Goal: Information Seeking & Learning: Learn about a topic

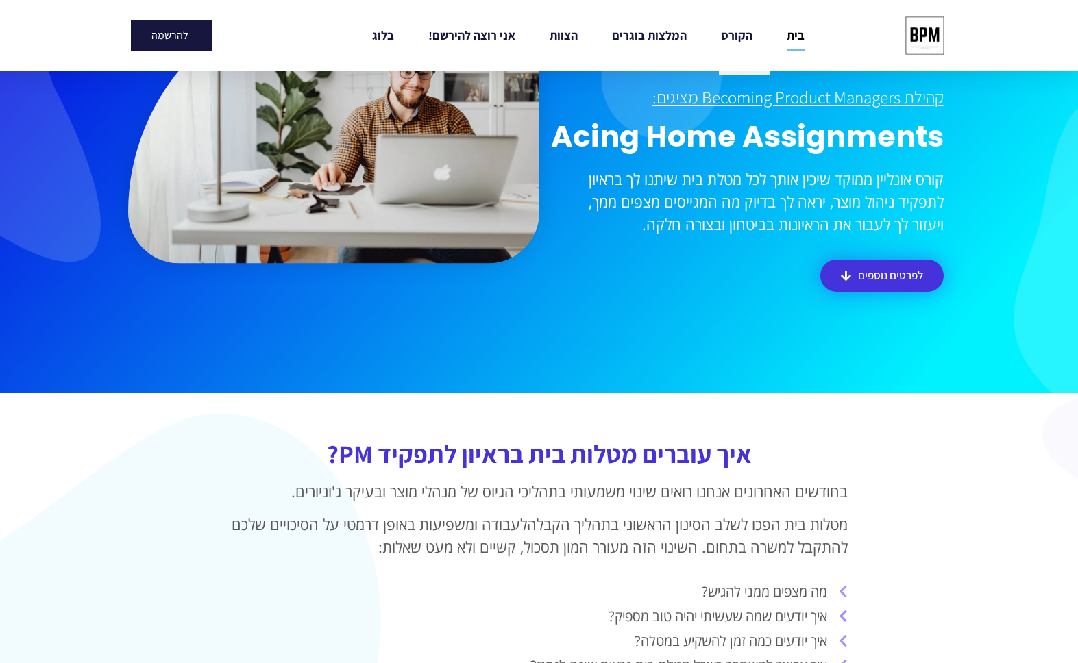
scroll to position [343, 0]
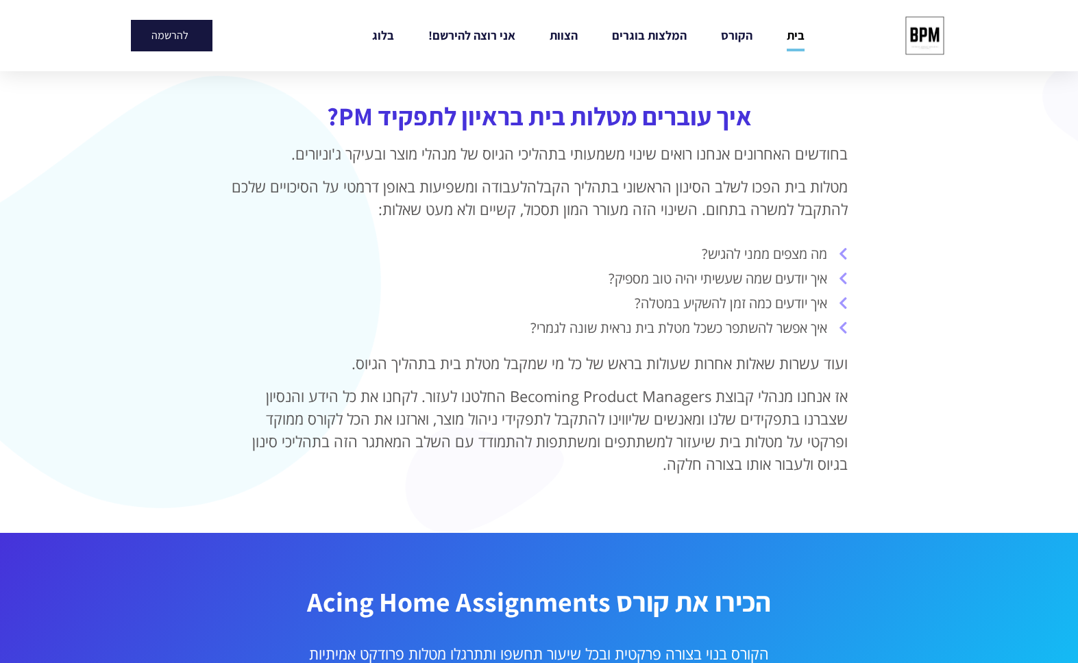
drag, startPoint x: 911, startPoint y: 301, endPoint x: 912, endPoint y: 341, distance: 39.8
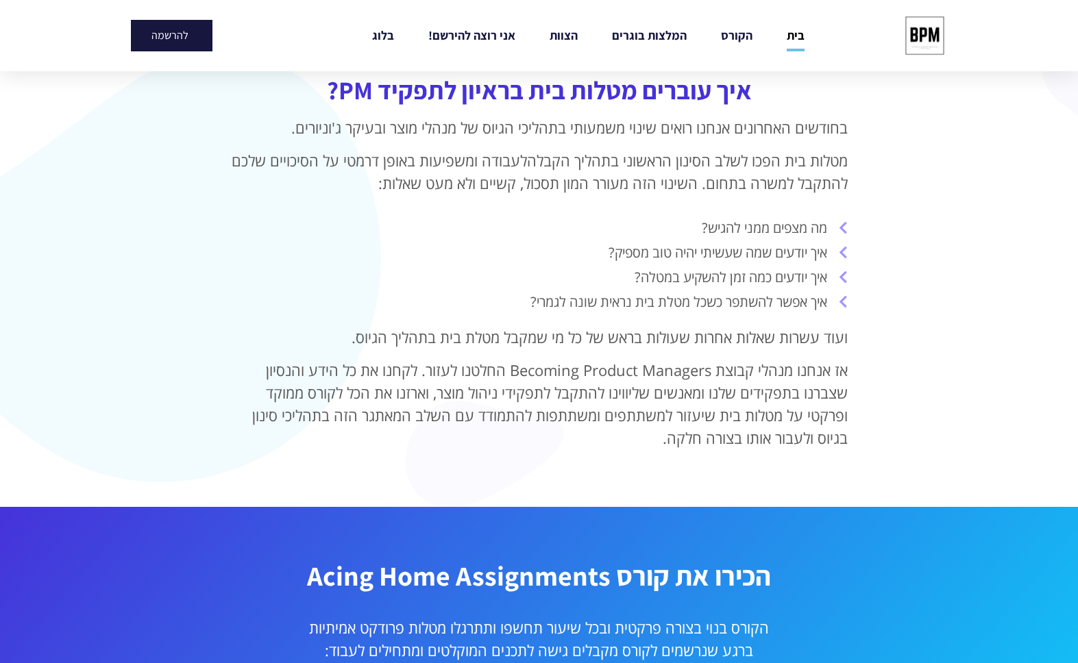
drag, startPoint x: 933, startPoint y: 267, endPoint x: 931, endPoint y: 304, distance: 37.1
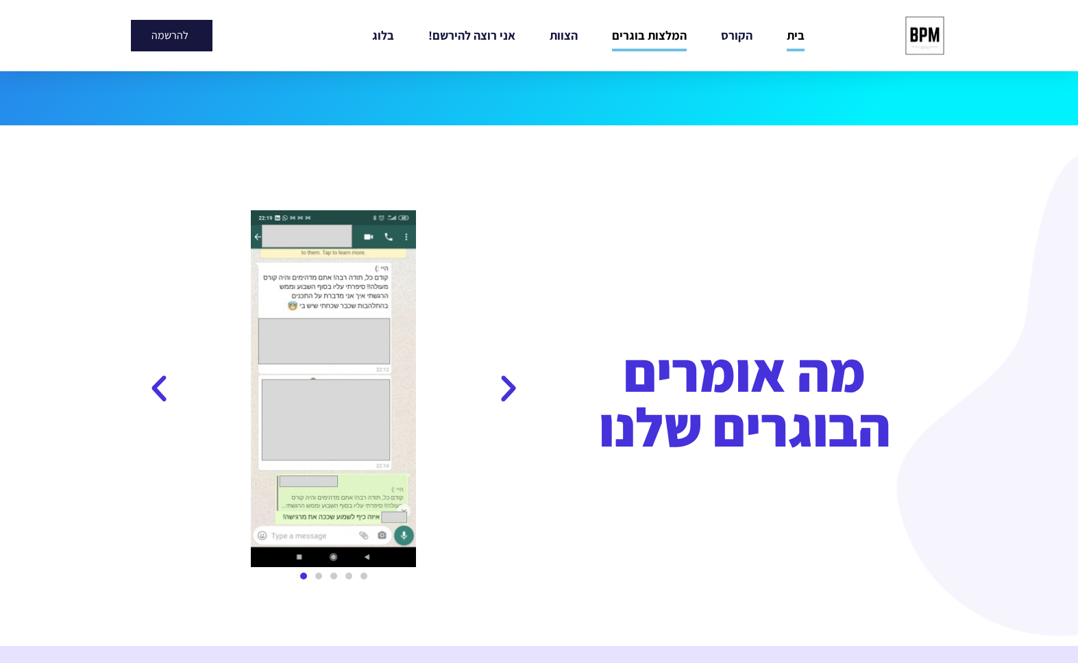
scroll to position [1913, 0]
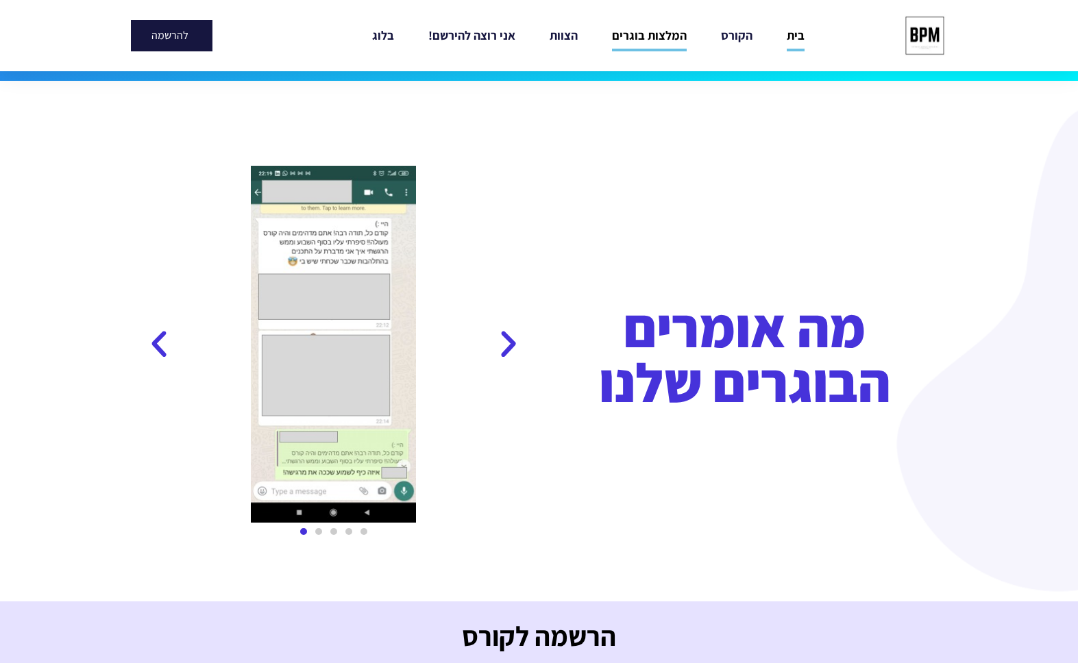
click at [498, 349] on icon "Previous slide" at bounding box center [508, 345] width 34 height 34
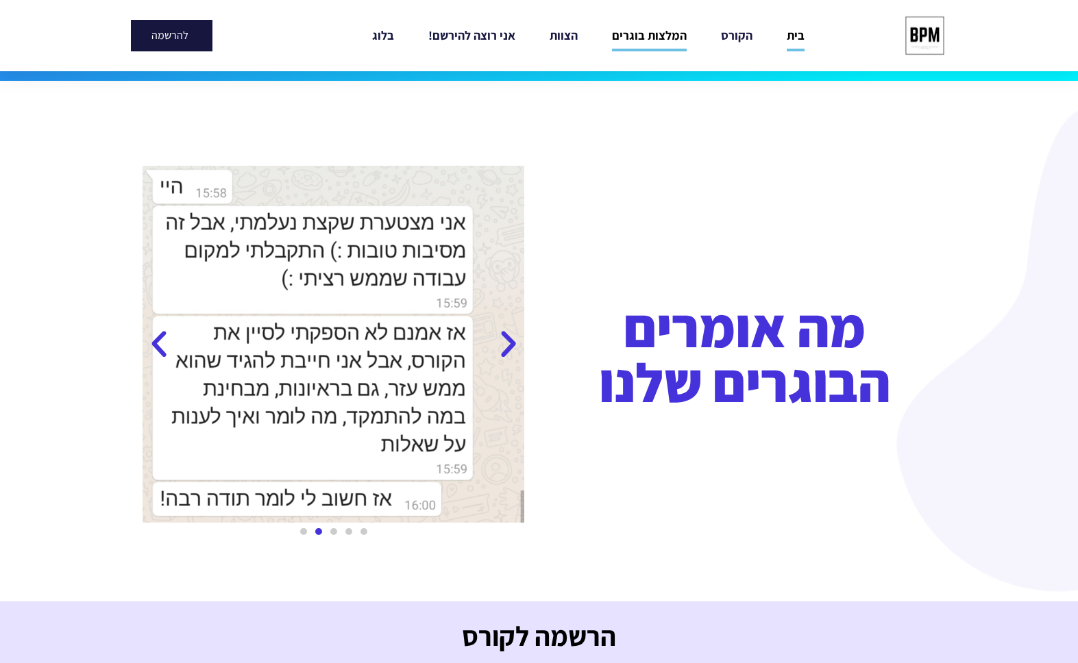
click at [498, 349] on icon "Previous slide" at bounding box center [508, 345] width 34 height 34
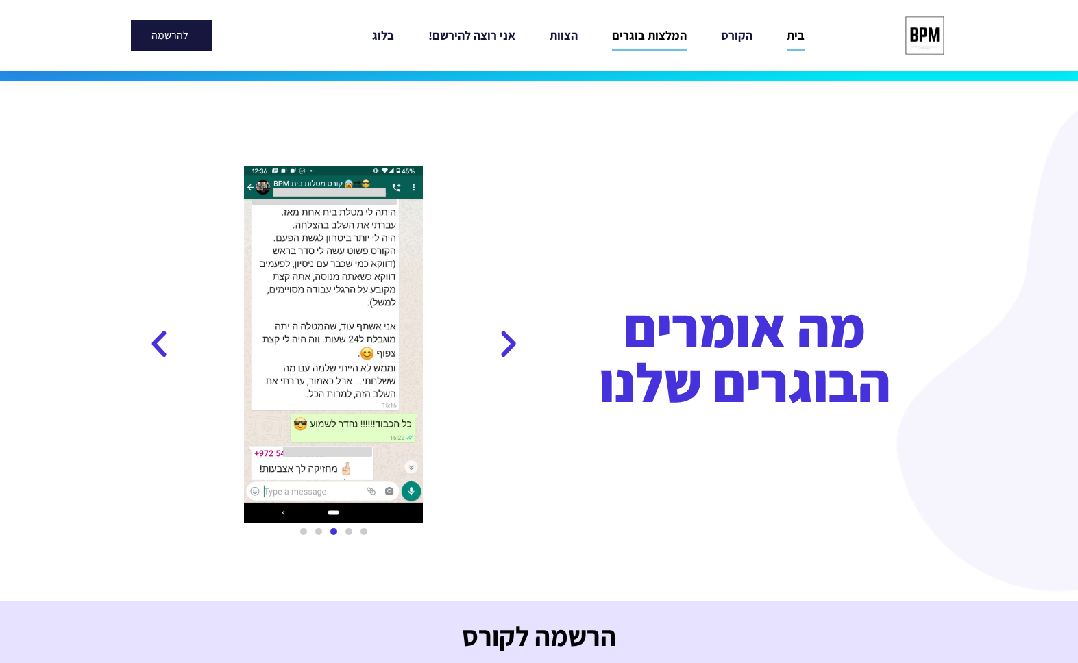
click at [498, 349] on icon "Previous slide" at bounding box center [508, 345] width 34 height 34
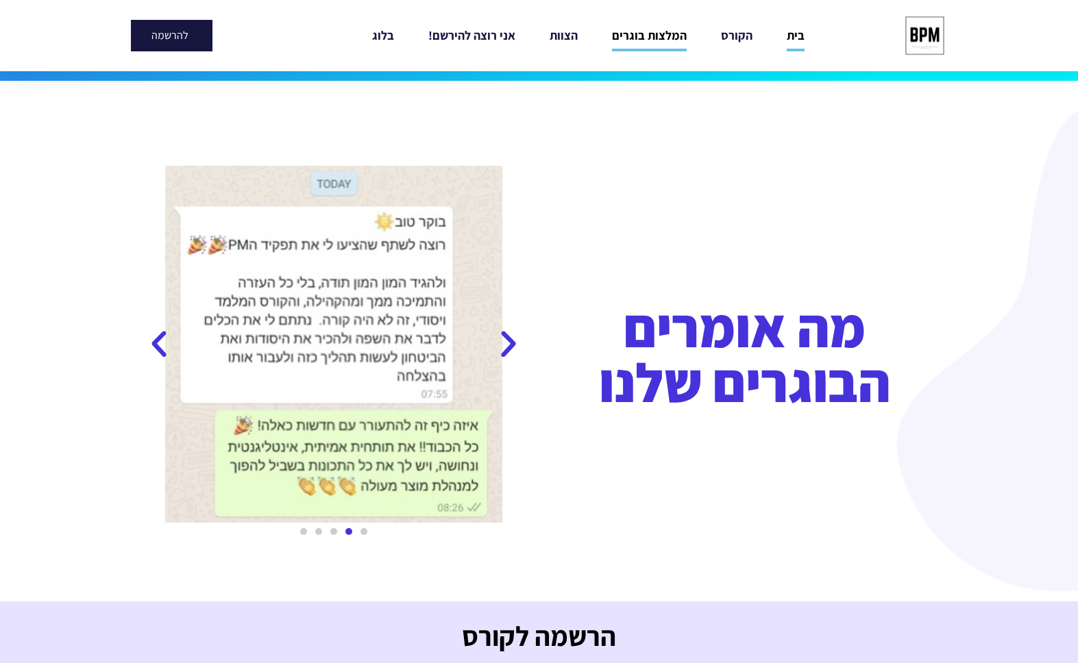
click at [498, 349] on icon "Previous slide" at bounding box center [508, 345] width 34 height 34
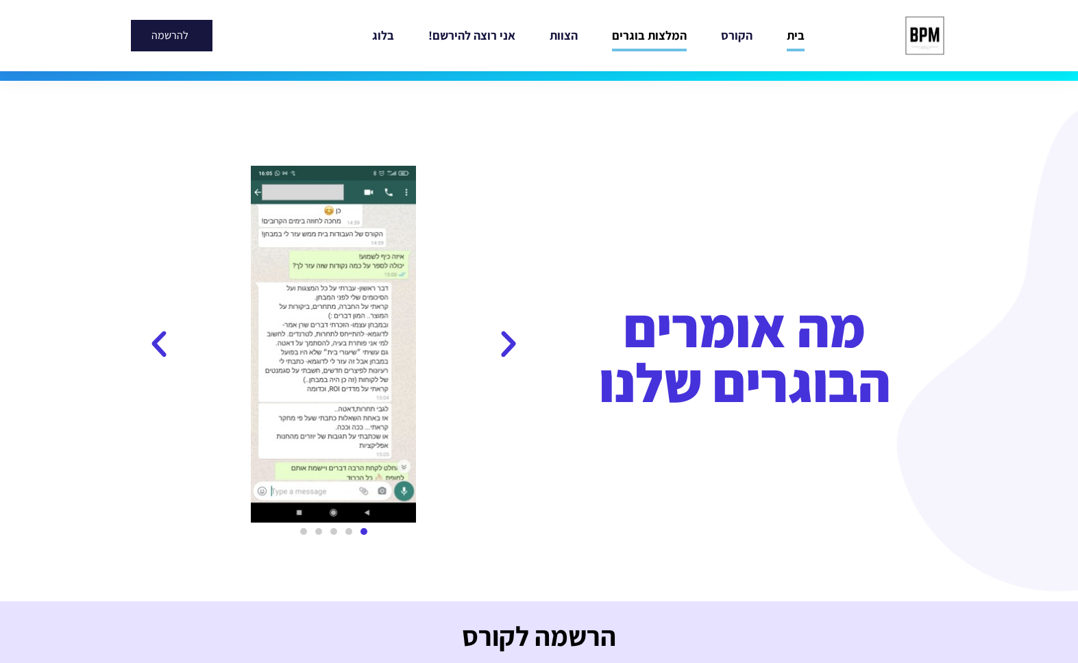
click at [498, 349] on icon "Previous slide" at bounding box center [508, 345] width 34 height 34
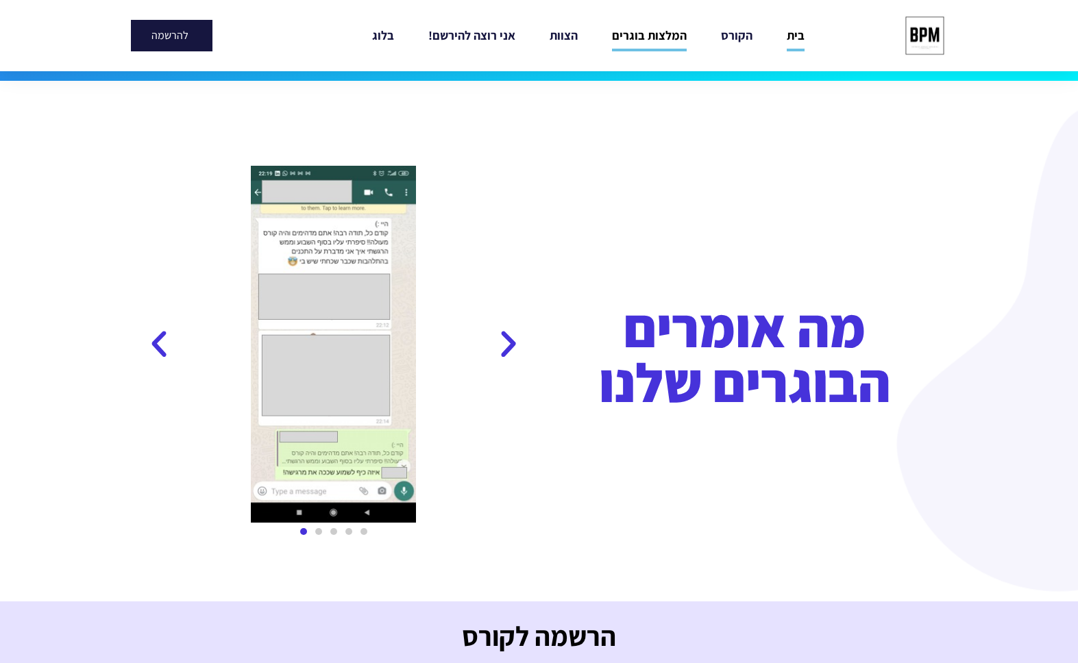
click at [498, 349] on icon "Previous slide" at bounding box center [508, 345] width 34 height 34
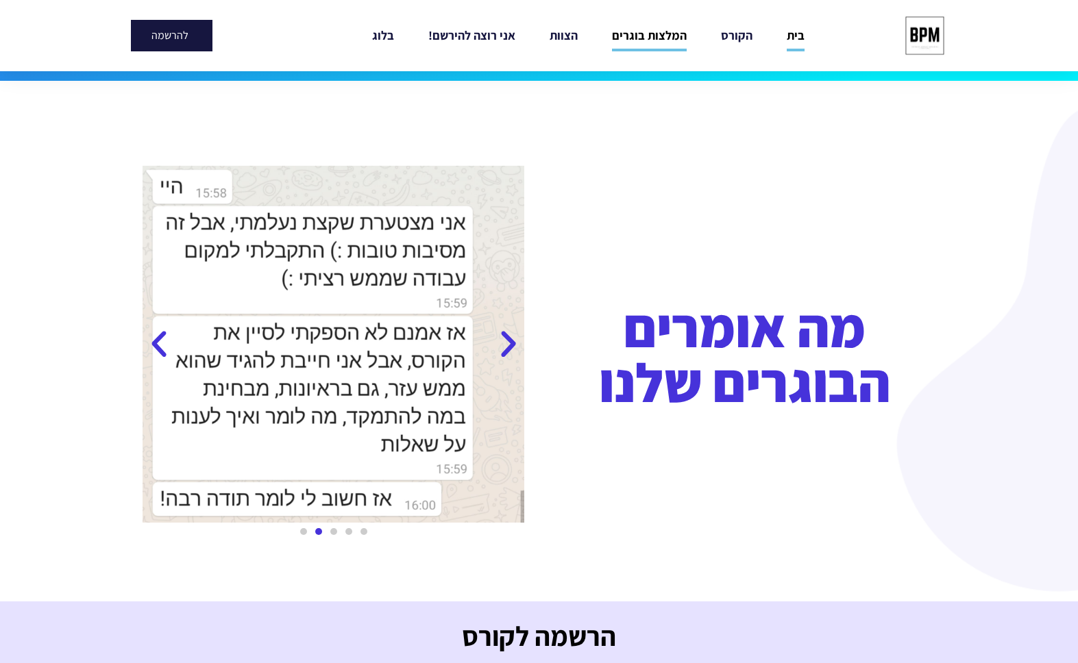
click at [501, 348] on icon "Previous slide" at bounding box center [508, 345] width 34 height 34
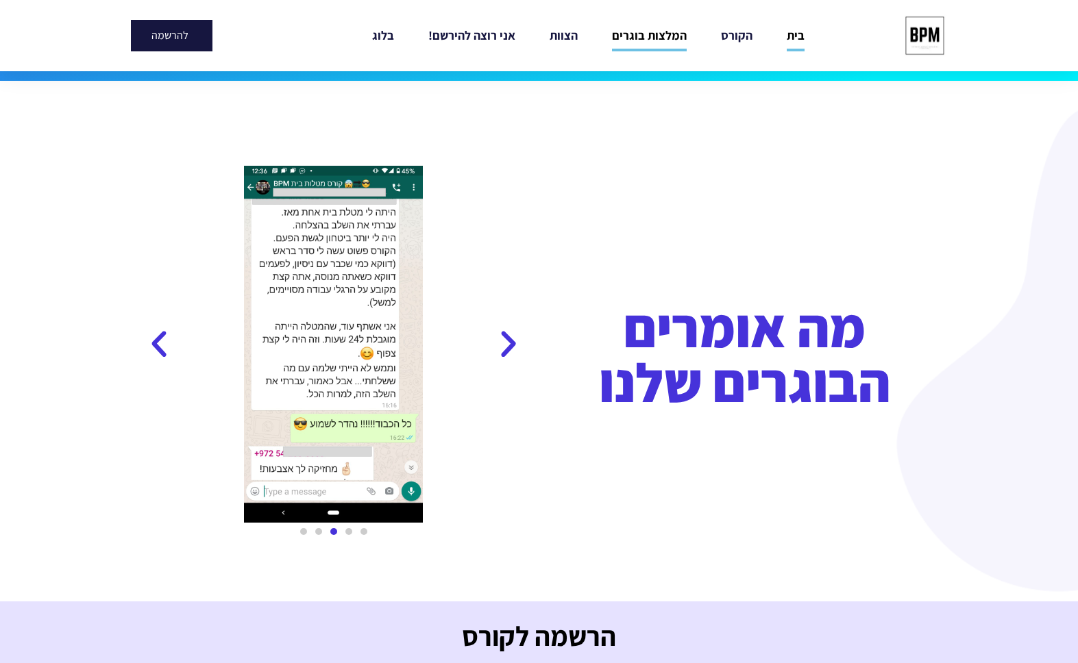
click at [501, 348] on icon "Previous slide" at bounding box center [508, 345] width 34 height 34
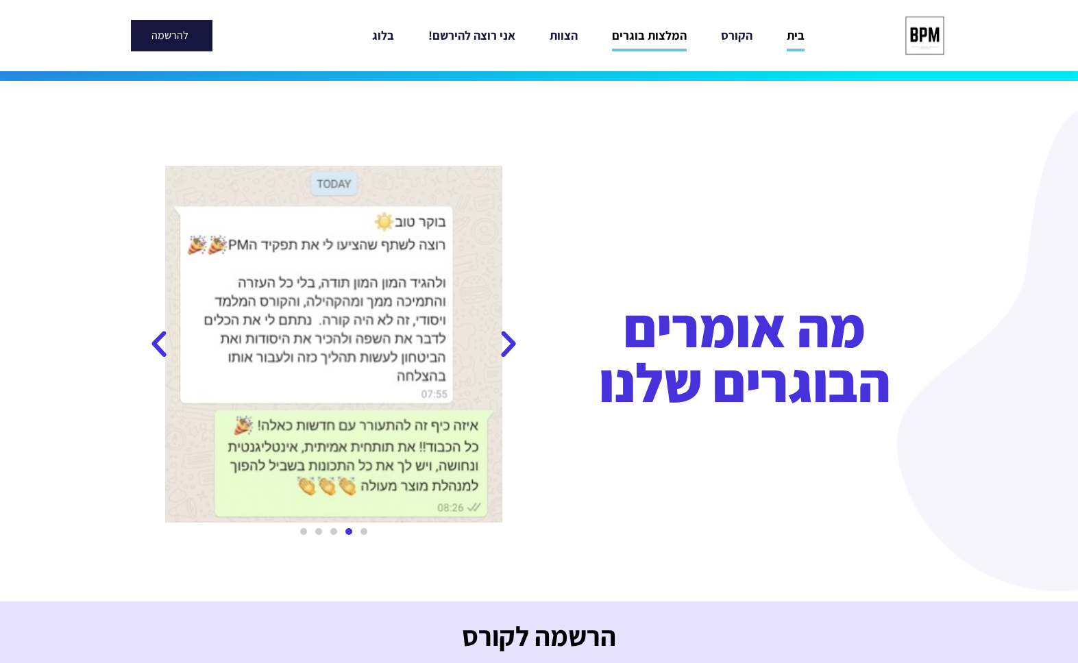
click at [501, 348] on icon "Previous slide" at bounding box center [508, 345] width 34 height 34
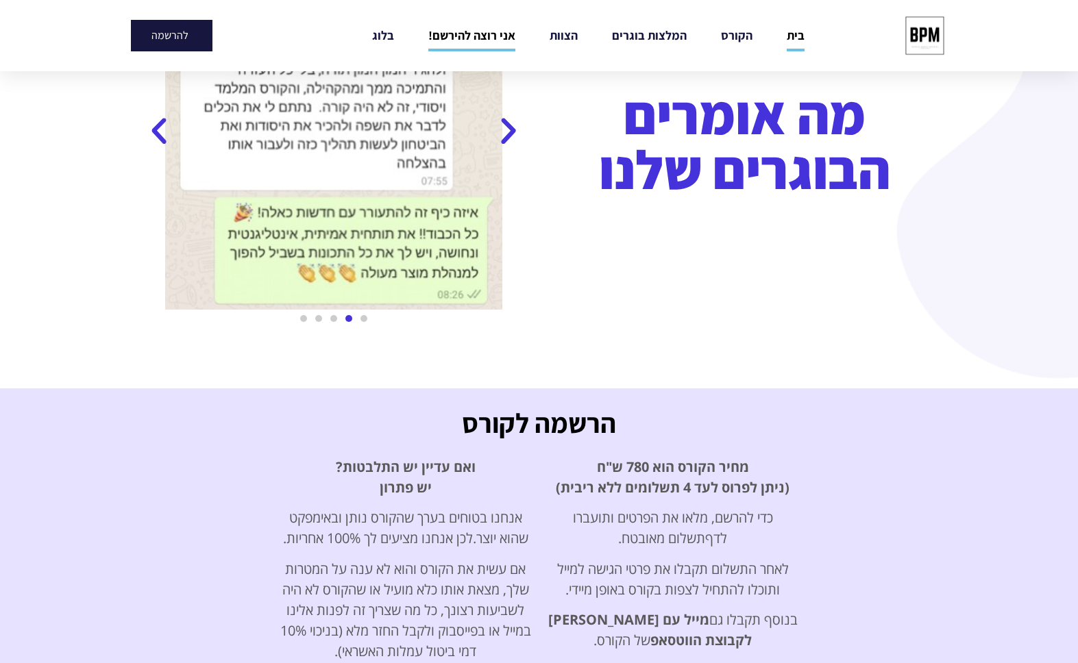
scroll to position [2256, 0]
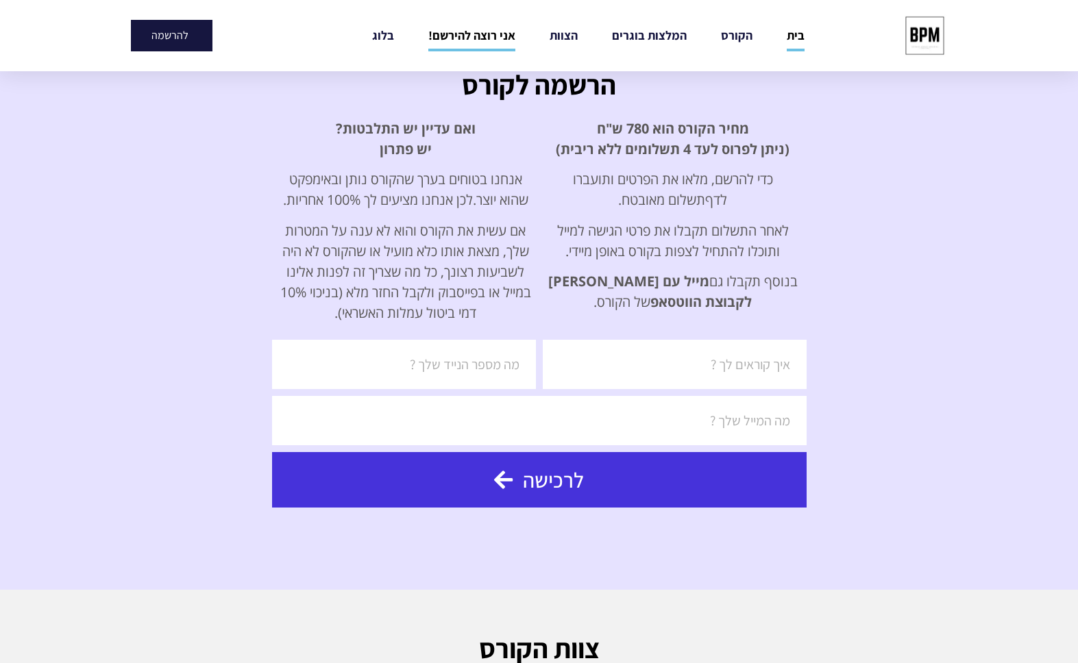
drag, startPoint x: 890, startPoint y: 343, endPoint x: 897, endPoint y: 387, distance: 44.4
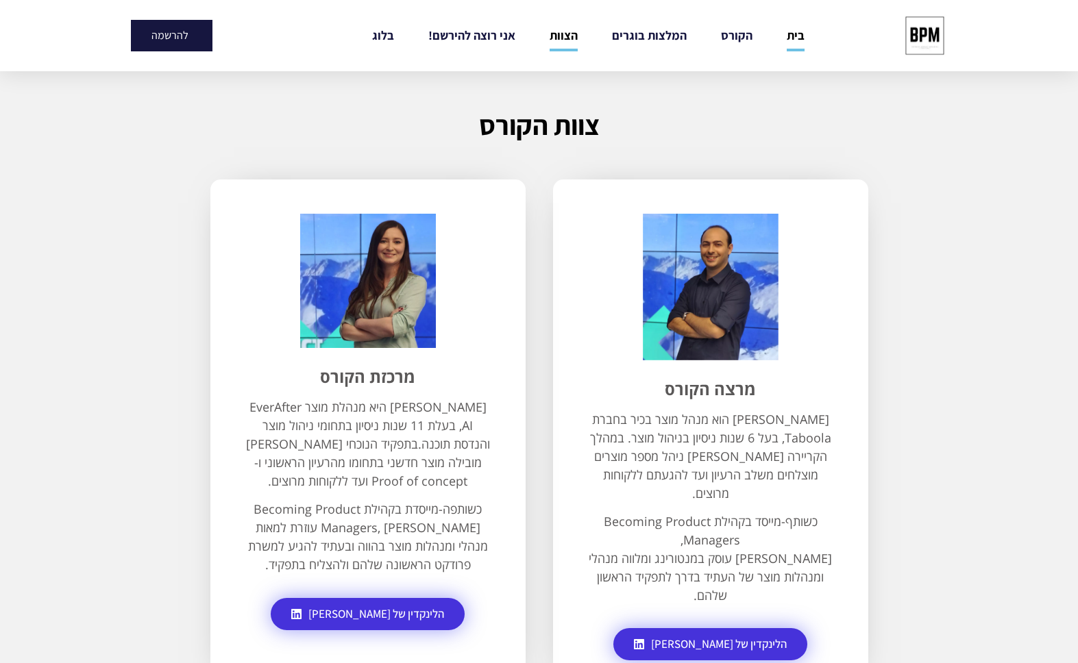
scroll to position [3331, 0]
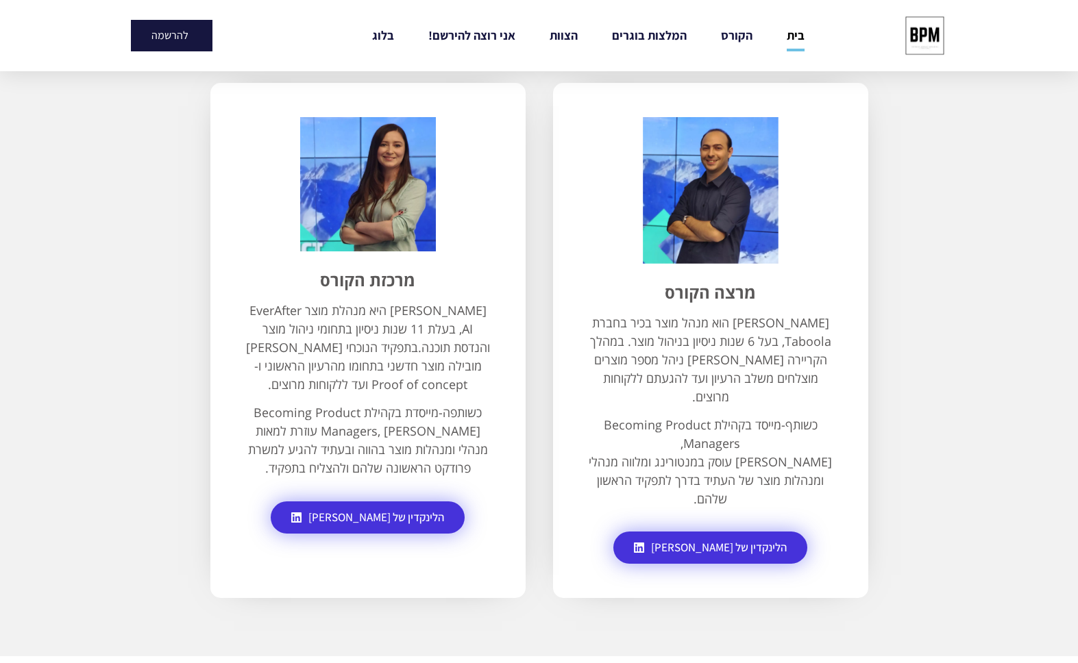
drag, startPoint x: 548, startPoint y: 358, endPoint x: 541, endPoint y: 298, distance: 60.6
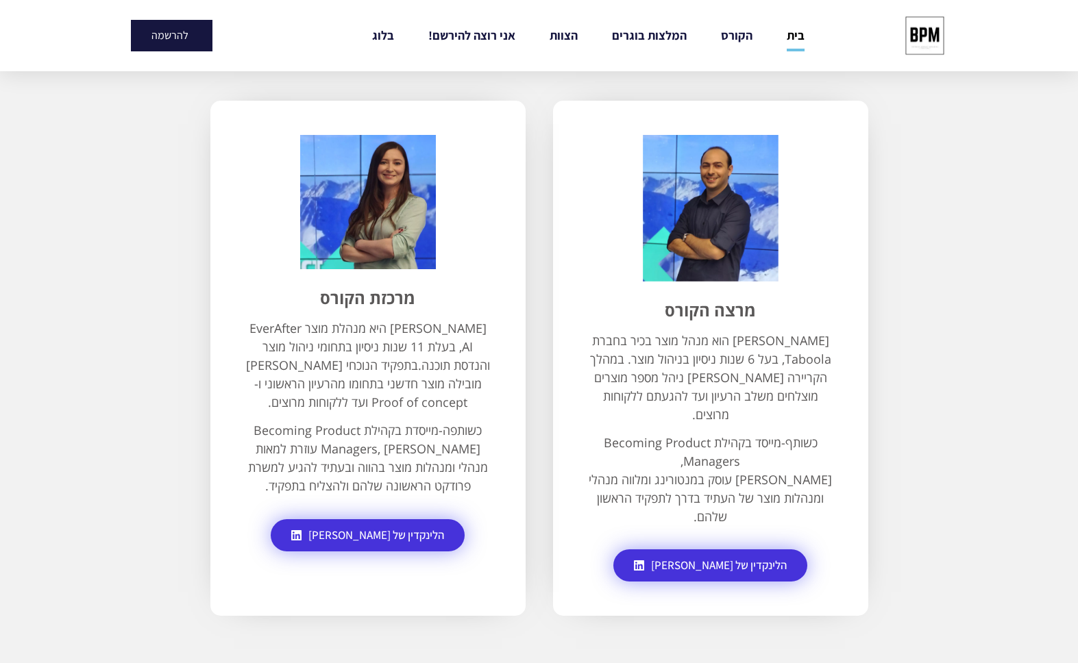
scroll to position [3052, 0]
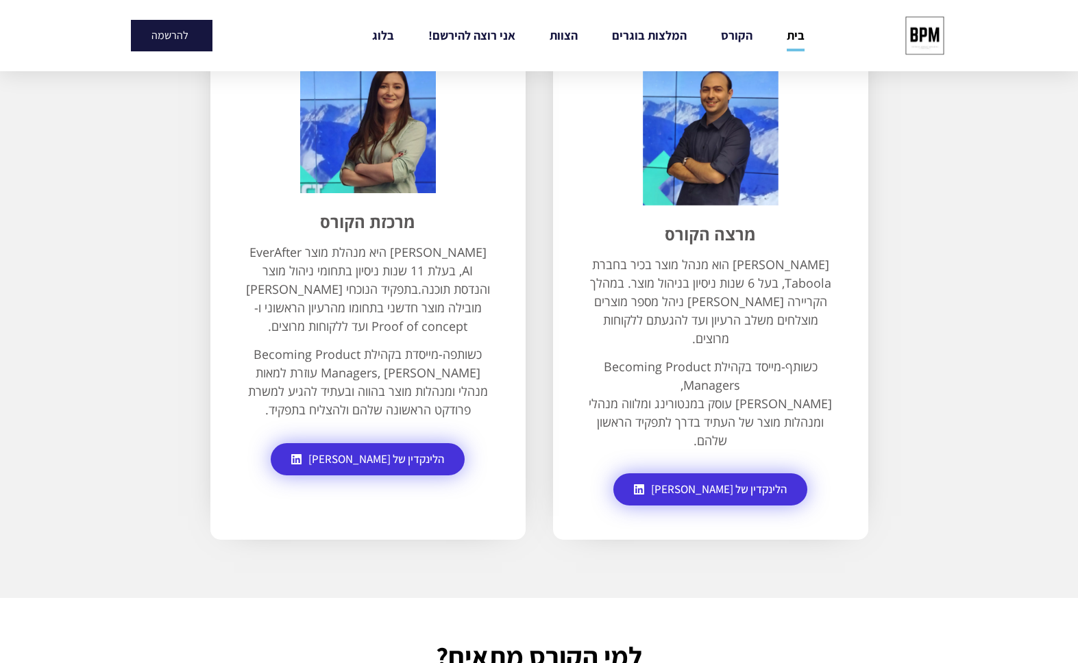
drag, startPoint x: 540, startPoint y: 331, endPoint x: 528, endPoint y: 378, distance: 48.7
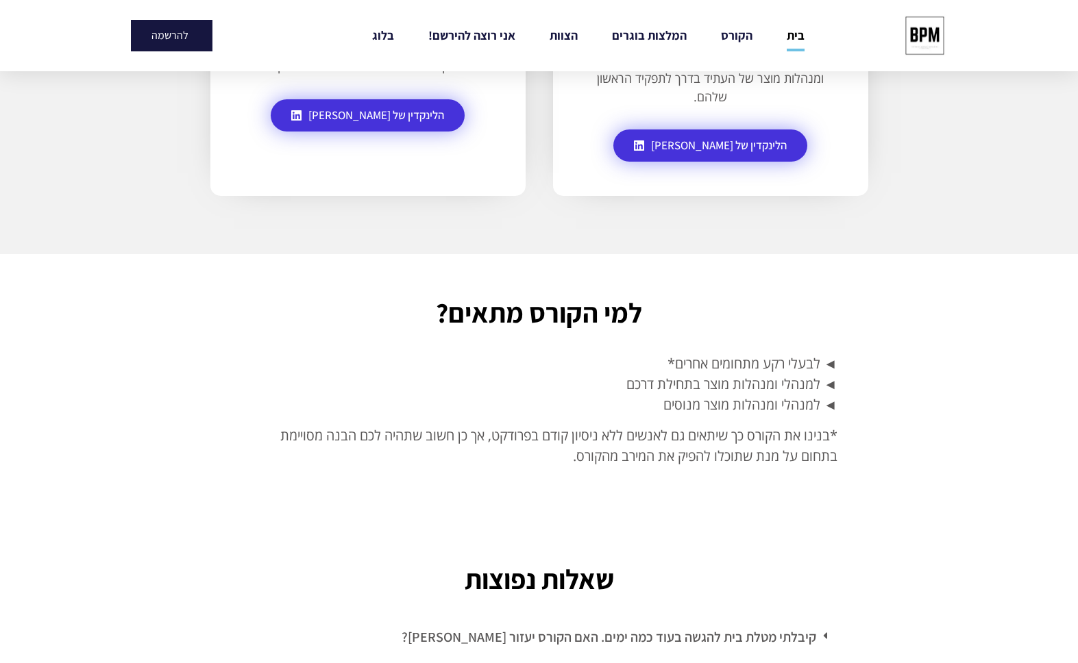
scroll to position [3493, 0]
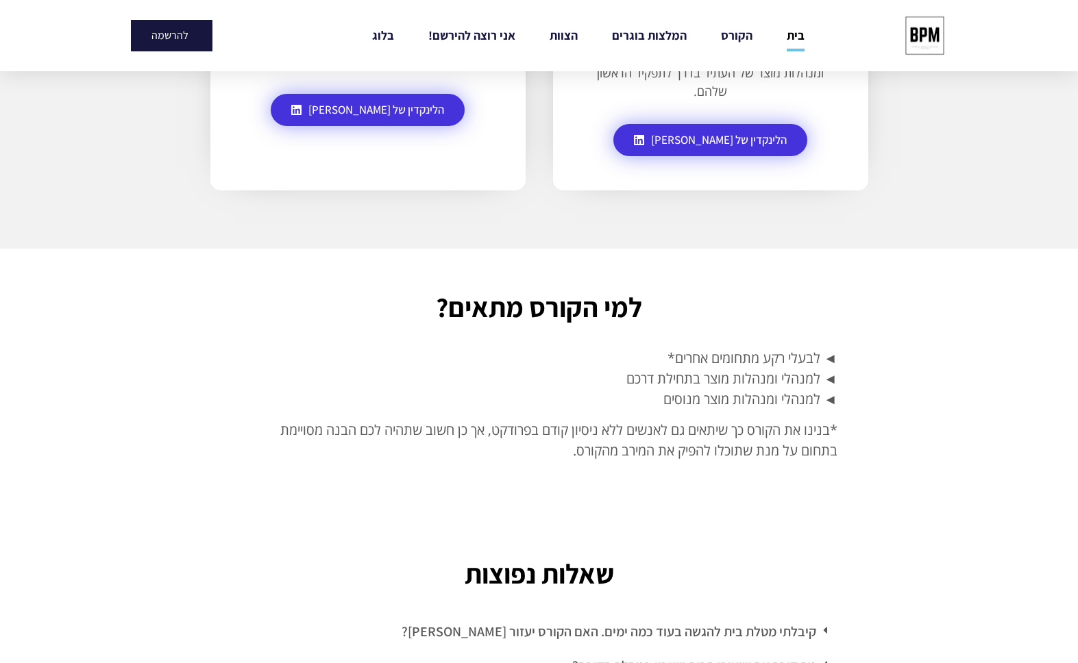
click at [725, 349] on span "◄ לבעלי רקע מתחומים אחרים*" at bounding box center [752, 358] width 170 height 19
drag, startPoint x: 725, startPoint y: 330, endPoint x: 722, endPoint y: 357, distance: 26.9
click at [722, 357] on p "◄ לבעלי רקע מתחומים אחרים* ◄ למנהלי ומנהלות מוצר בתחילת דרכם ◄ למנהלי ומנהלות מ…" at bounding box center [539, 379] width 596 height 62
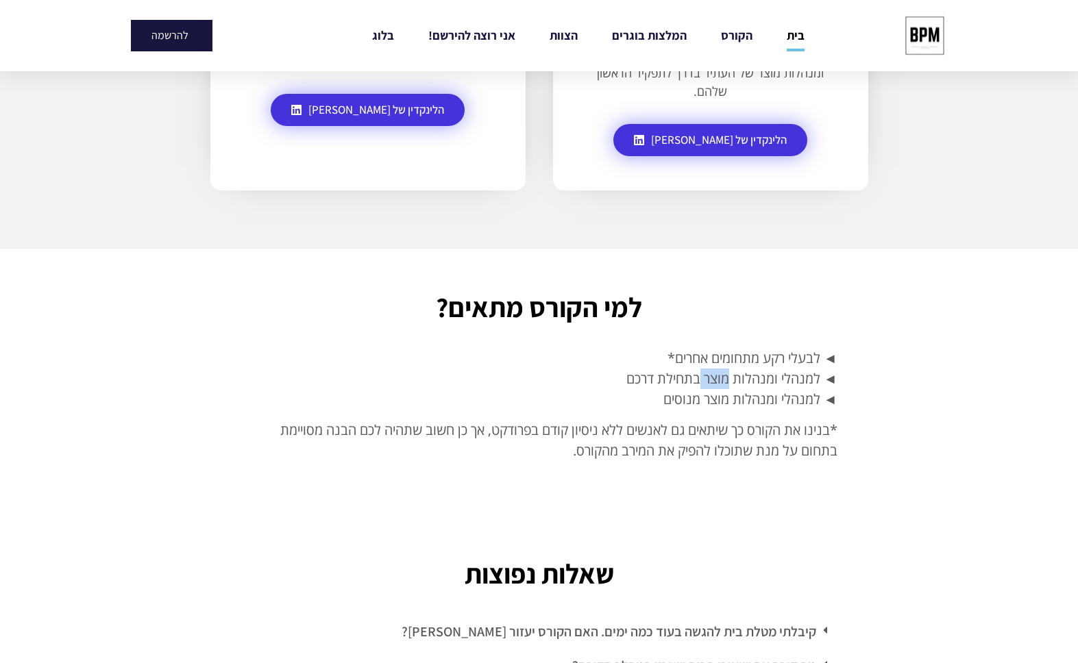
click at [722, 357] on p "◄ לבעלי רקע מתחומים אחרים* ◄ למנהלי ומנהלות מוצר בתחילת דרכם ◄ למנהלי ומנהלות מ…" at bounding box center [539, 379] width 596 height 62
drag, startPoint x: 722, startPoint y: 357, endPoint x: 723, endPoint y: 370, distance: 13.0
click at [723, 370] on p "◄ לבעלי רקע מתחומים אחרים* ◄ למנהלי ומנהלות מוצר בתחילת דרכם ◄ למנהלי ומנהלות מ…" at bounding box center [539, 379] width 596 height 62
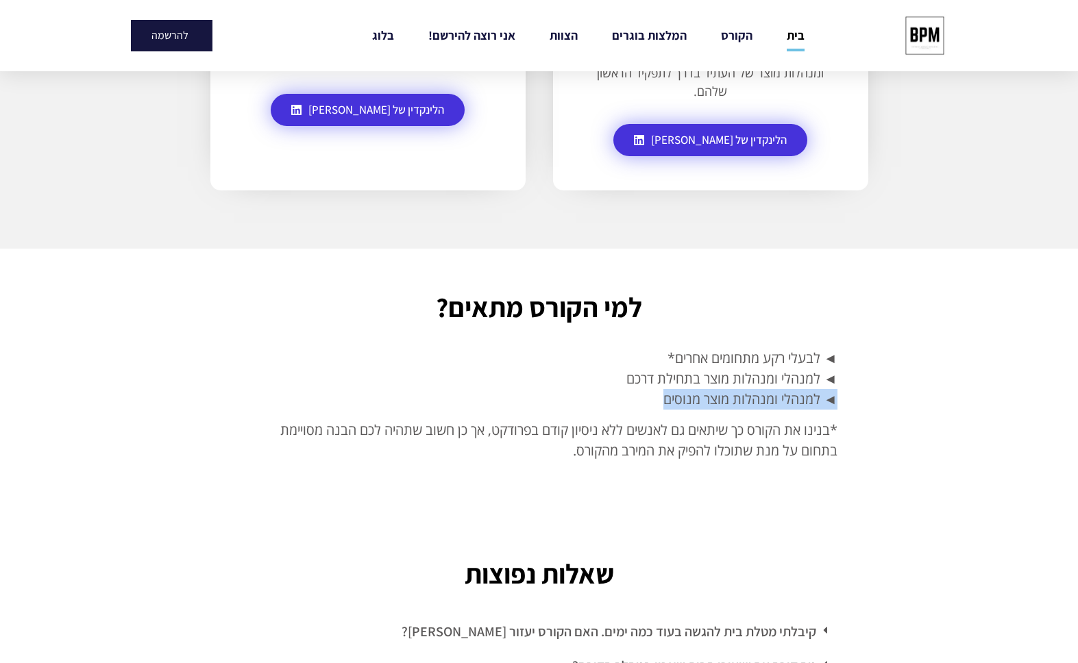
click at [723, 370] on p "◄ לבעלי רקע מתחומים אחרים* ◄ למנהלי ומנהלות מוצר בתחילת דרכם ◄ למנהלי ומנהלות מ…" at bounding box center [539, 379] width 596 height 62
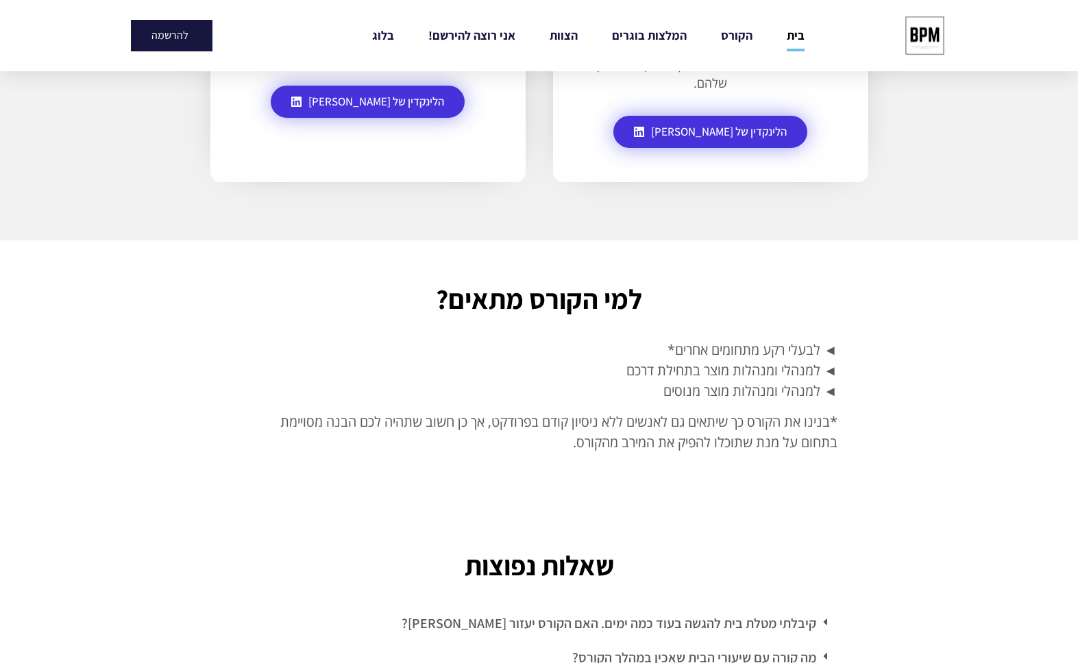
drag, startPoint x: 564, startPoint y: 341, endPoint x: 554, endPoint y: 364, distance: 24.6
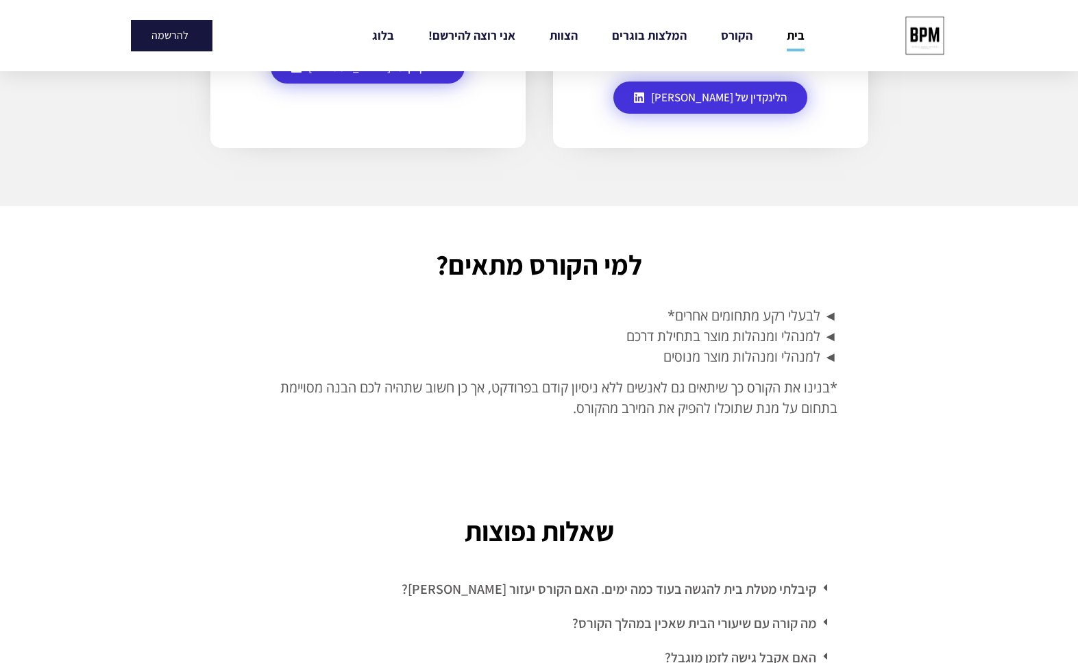
drag, startPoint x: 861, startPoint y: 311, endPoint x: 850, endPoint y: 341, distance: 31.4
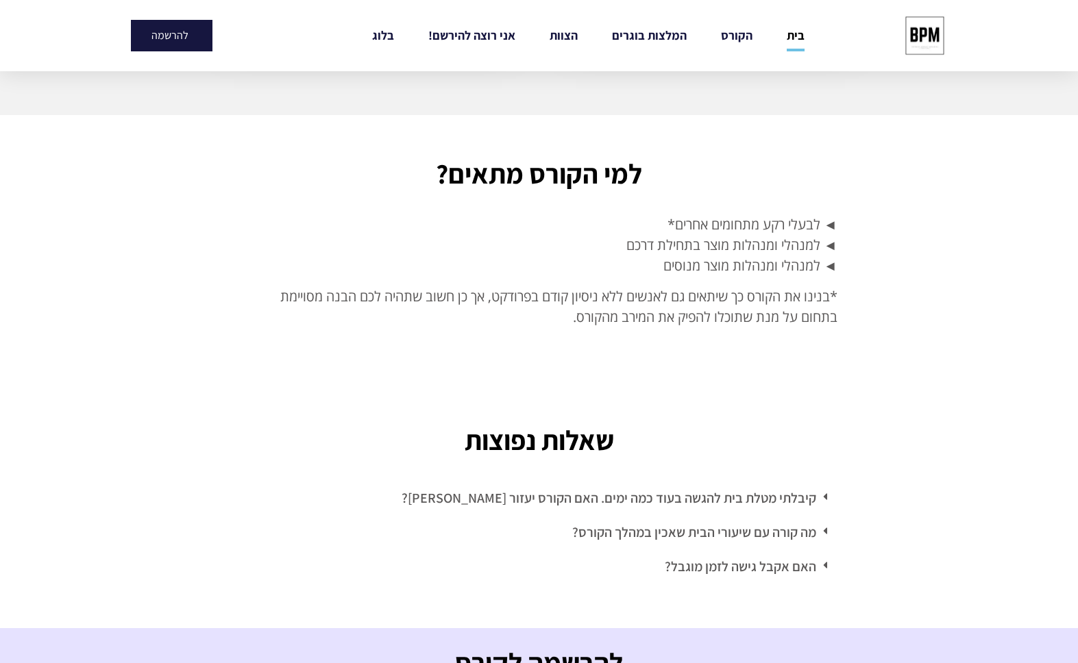
scroll to position [3633, 0]
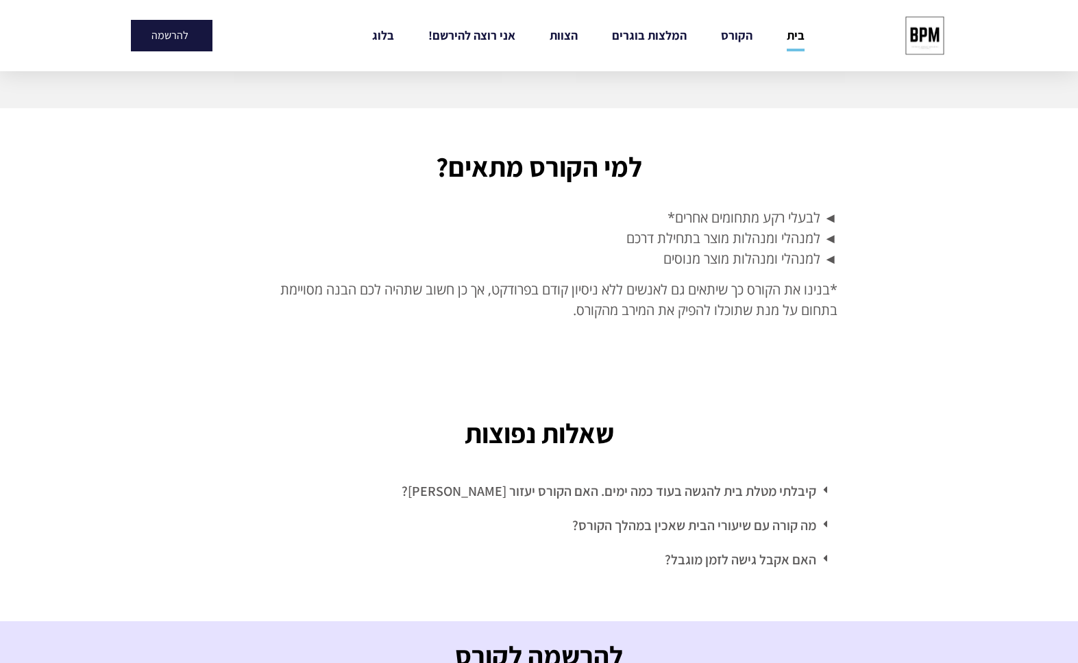
drag, startPoint x: 541, startPoint y: 302, endPoint x: 534, endPoint y: 334, distance: 32.9
click at [711, 482] on link "קיבלתי מטלת בית להגשה בעוד כמה ימים. האם הקורס יעזור [PERSON_NAME]?" at bounding box center [609, 491] width 415 height 18
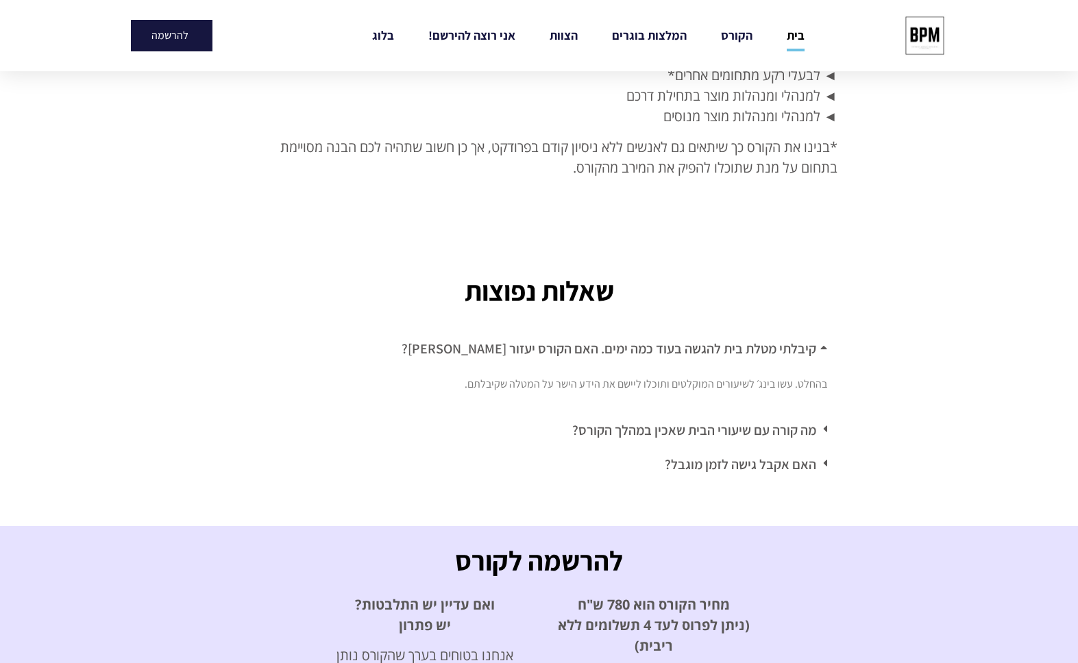
scroll to position [3805, 0]
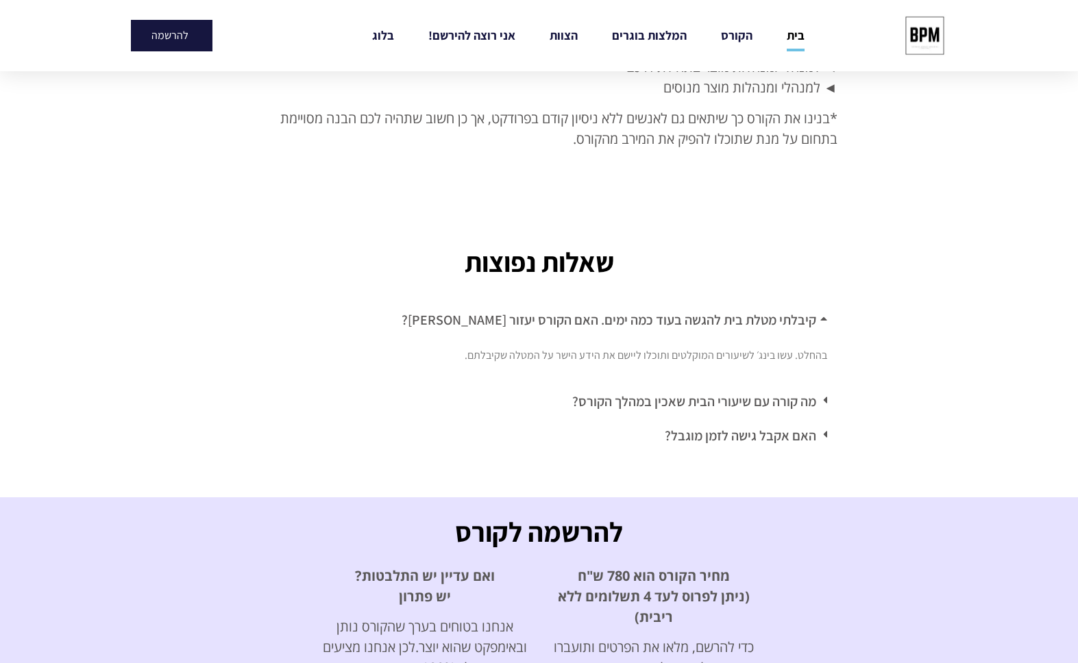
click at [722, 384] on div "מה קורה עם שיעורי הבית שאכין במהלך הקורס?" at bounding box center [539, 401] width 596 height 34
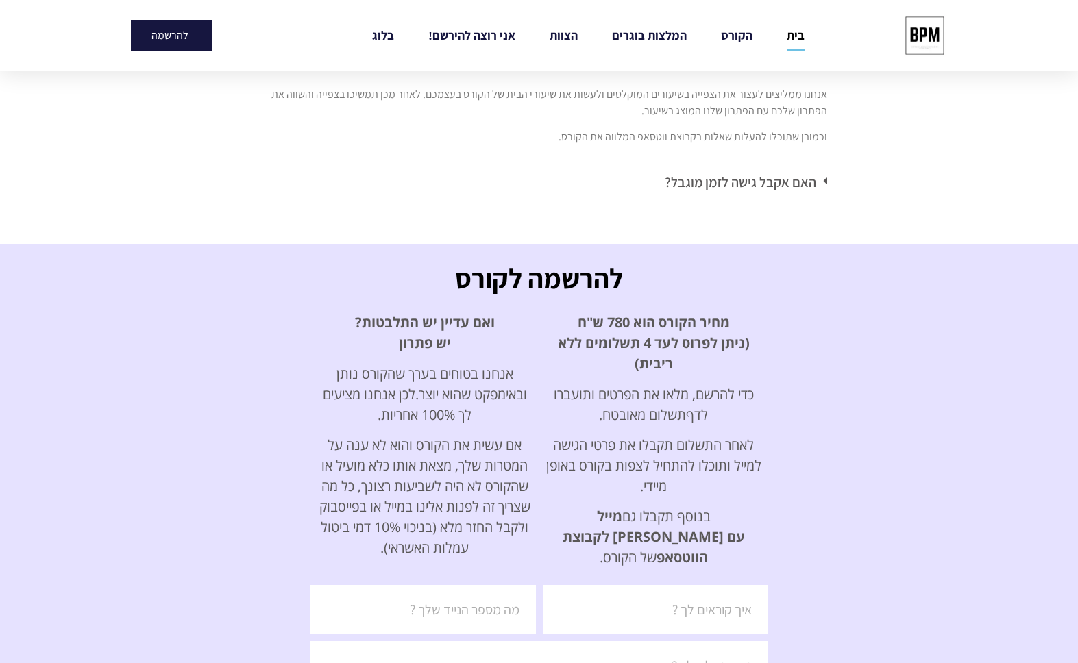
scroll to position [4302, 0]
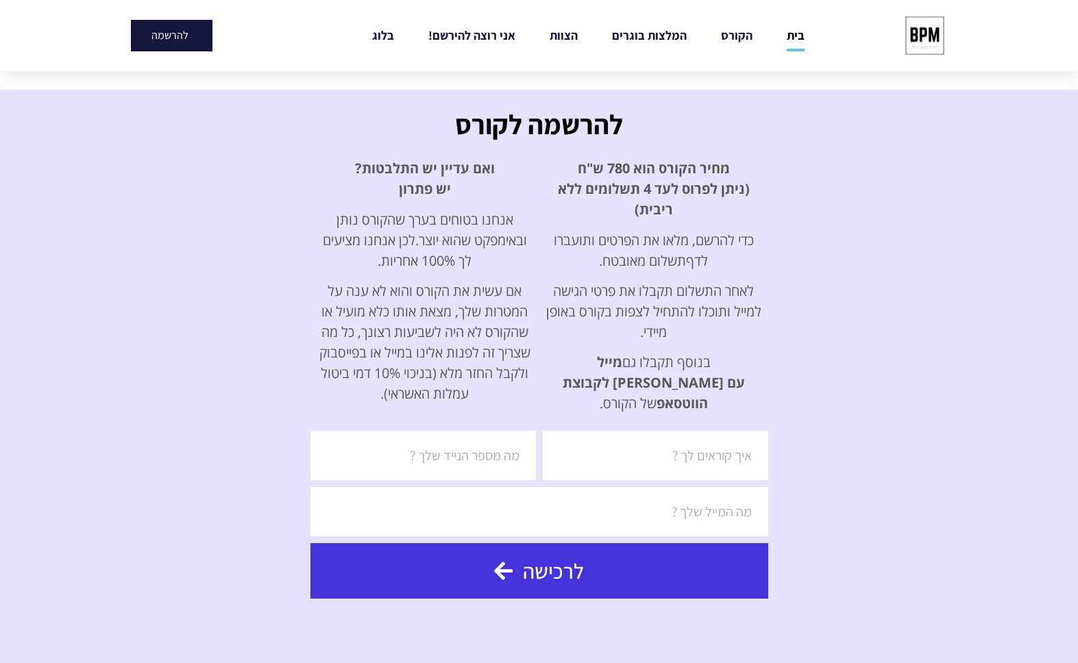
drag, startPoint x: 639, startPoint y: 222, endPoint x: 641, endPoint y: 250, distance: 28.1
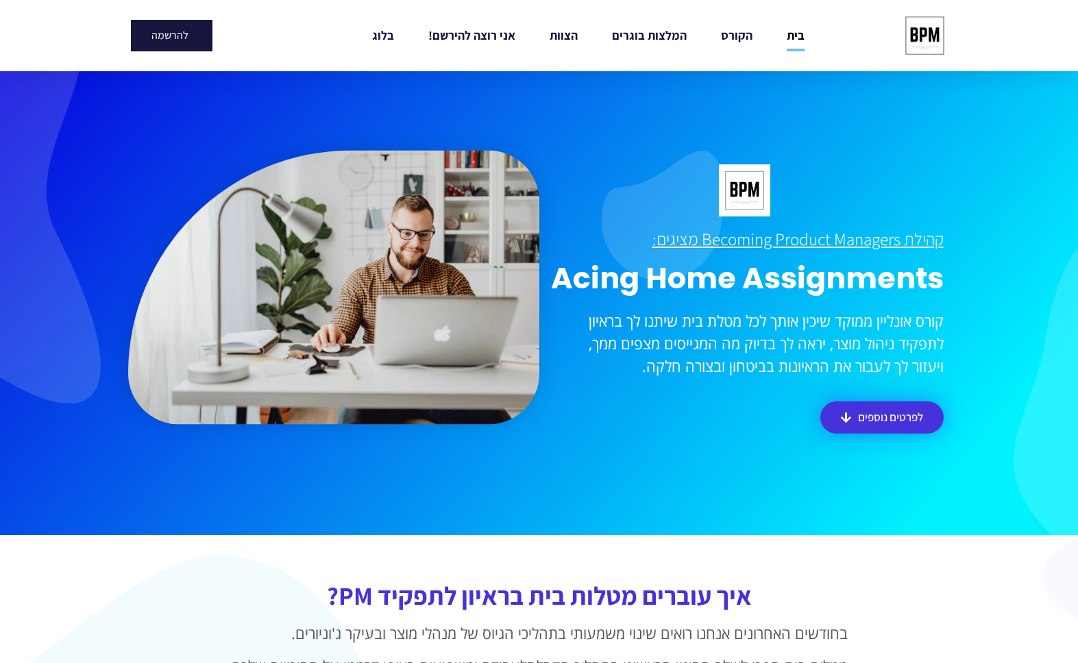
scroll to position [0, 0]
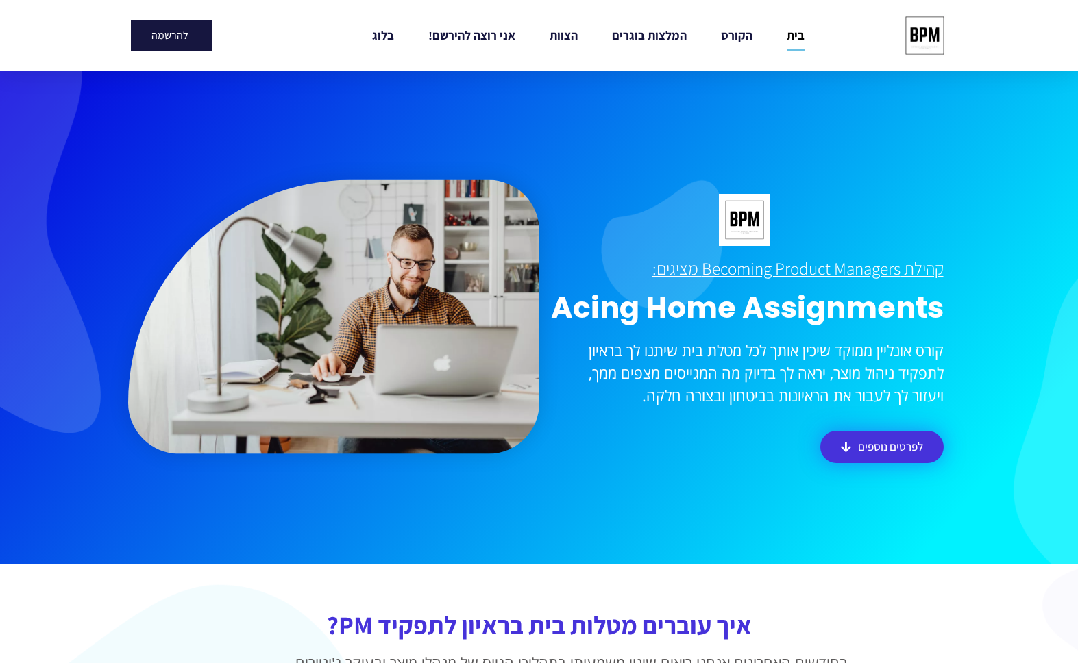
click at [592, 317] on h1 "Acing Home Assignments" at bounding box center [744, 309] width 397 height 36
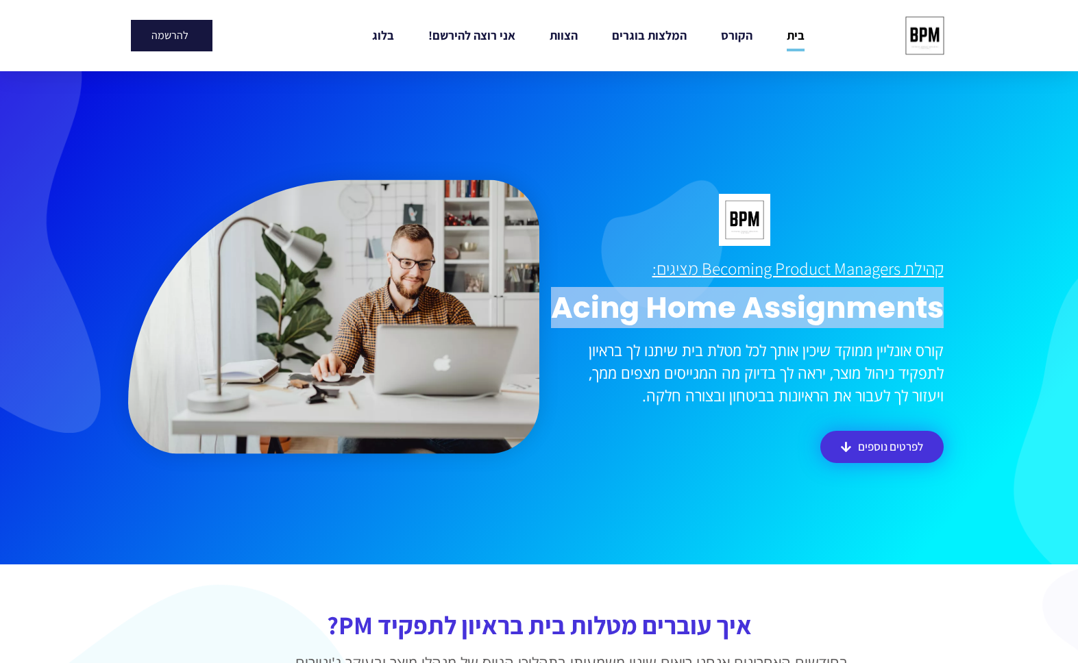
click at [592, 317] on h1 "Acing Home Assignments" at bounding box center [744, 309] width 397 height 36
drag, startPoint x: 592, startPoint y: 317, endPoint x: 573, endPoint y: 317, distance: 19.2
click at [573, 317] on h1 "Acing Home Assignments" at bounding box center [744, 309] width 397 height 36
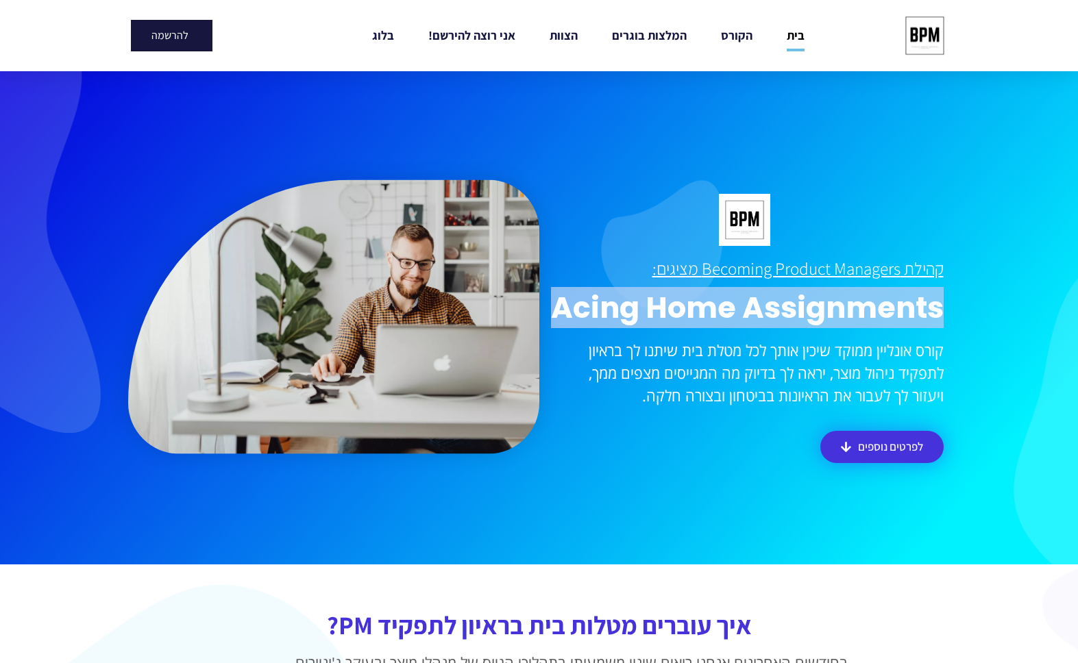
click at [559, 315] on h1 "Acing Home Assignments" at bounding box center [744, 309] width 397 height 36
